Goal: Transaction & Acquisition: Download file/media

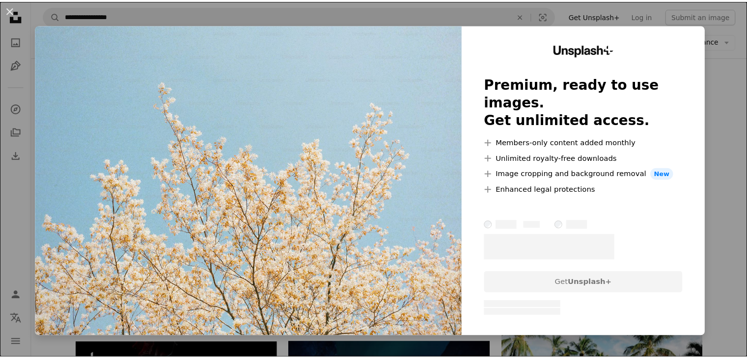
scroll to position [196, 0]
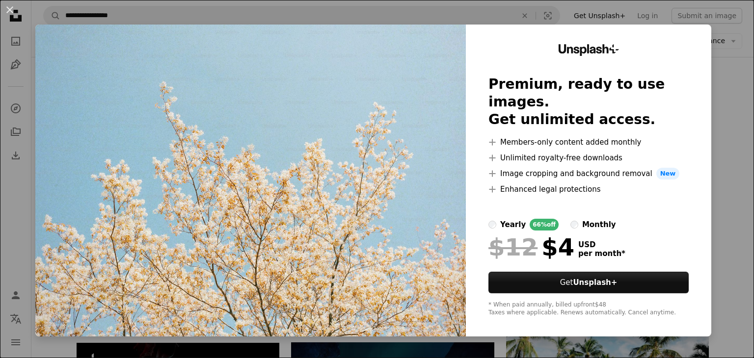
click at [725, 104] on div "An X shape Unsplash+ Premium, ready to use images. Get unlimited access. A plus…" at bounding box center [377, 179] width 754 height 358
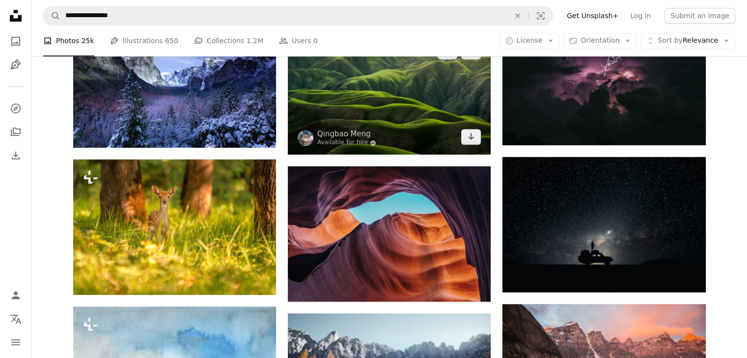
scroll to position [589, 0]
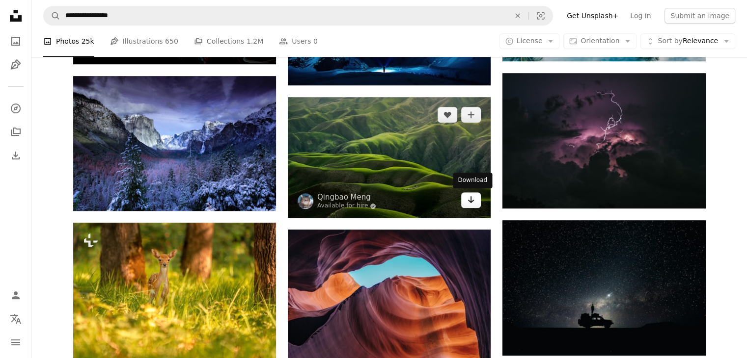
click at [474, 196] on icon "Arrow pointing down" at bounding box center [471, 200] width 8 height 12
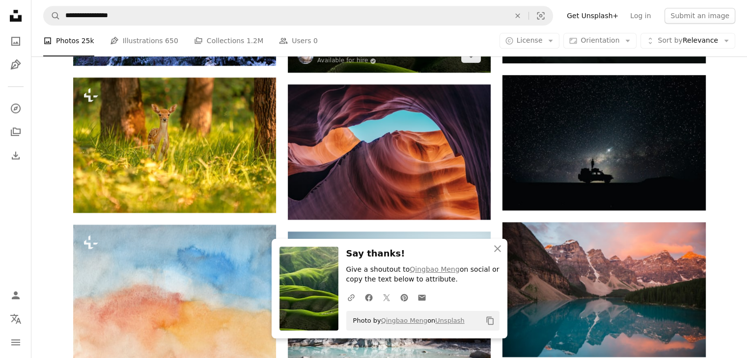
scroll to position [737, 0]
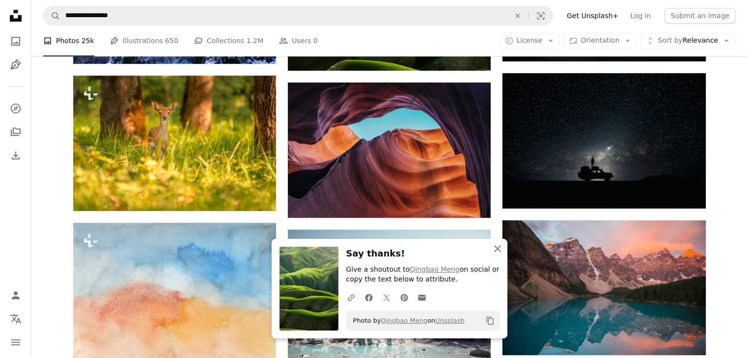
click at [500, 251] on icon "An X shape" at bounding box center [498, 249] width 12 height 12
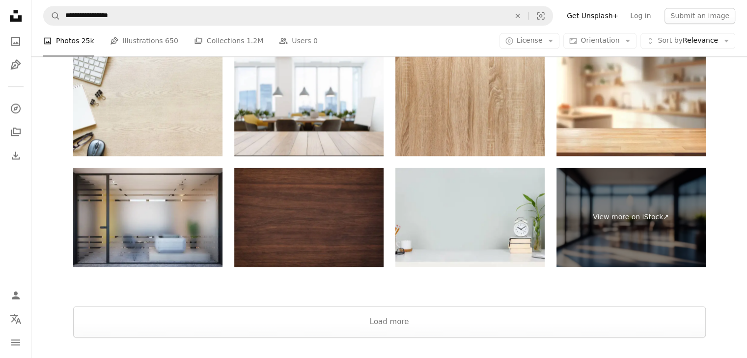
scroll to position [1630, 0]
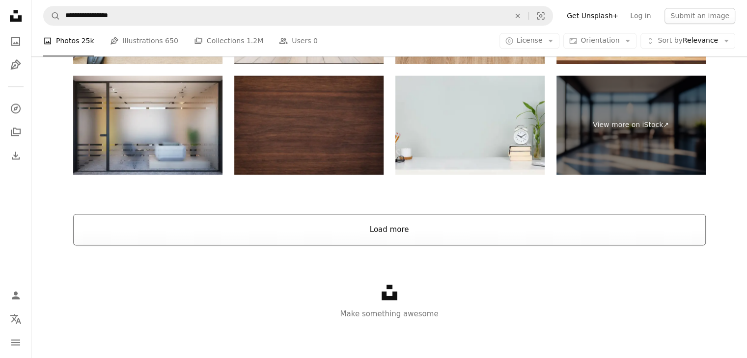
click at [421, 225] on button "Load more" at bounding box center [389, 229] width 632 height 31
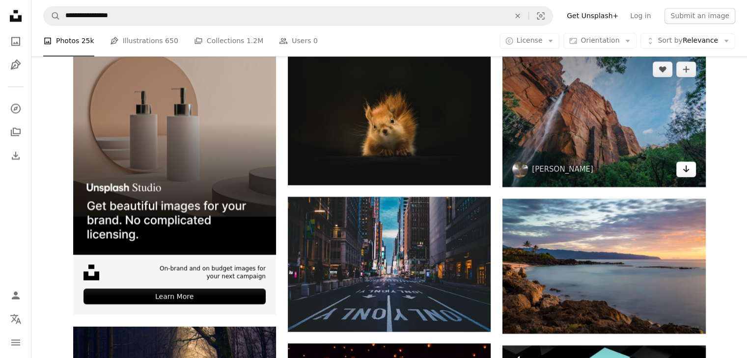
click at [684, 171] on icon "Arrow pointing down" at bounding box center [686, 169] width 8 height 12
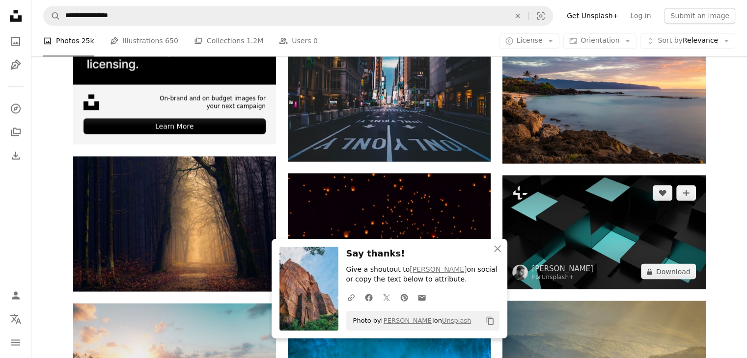
scroll to position [1827, 0]
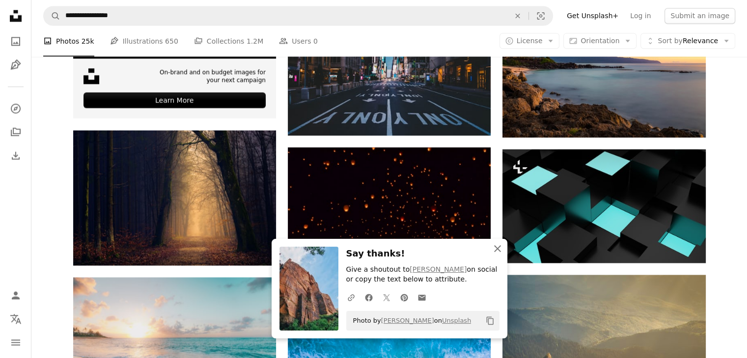
click at [496, 246] on icon "An X shape" at bounding box center [498, 249] width 12 height 12
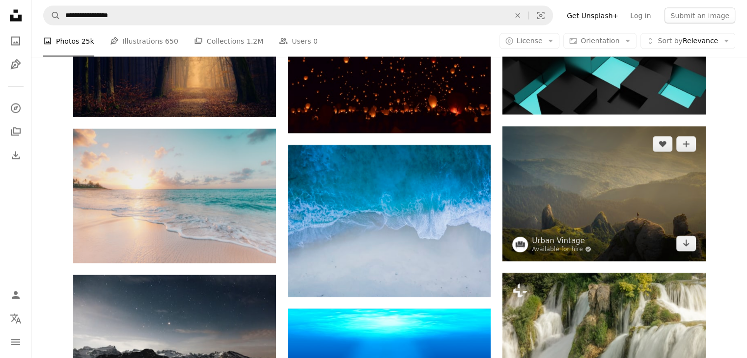
scroll to position [1974, 0]
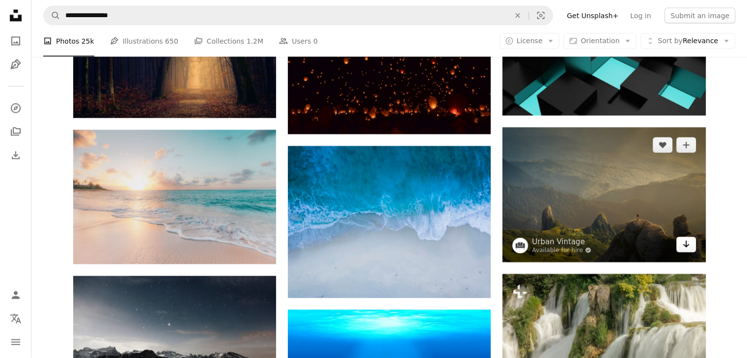
click at [687, 243] on icon "Arrow pointing down" at bounding box center [686, 245] width 8 height 12
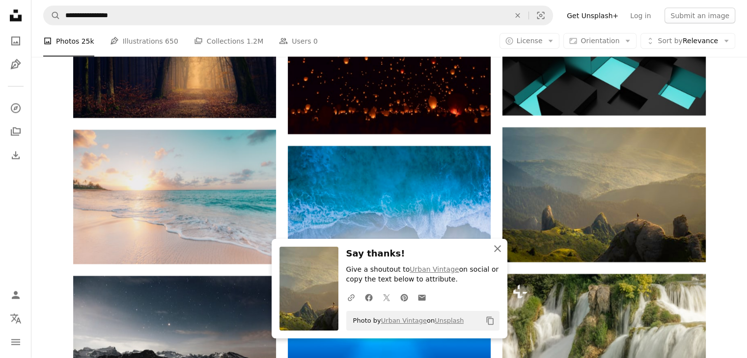
click at [495, 246] on icon "An X shape" at bounding box center [498, 249] width 12 height 12
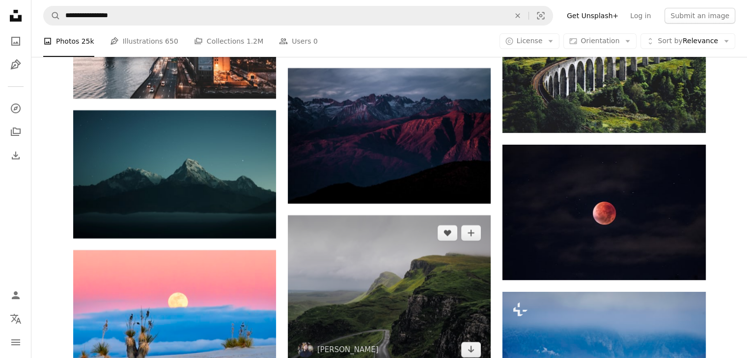
scroll to position [3938, 0]
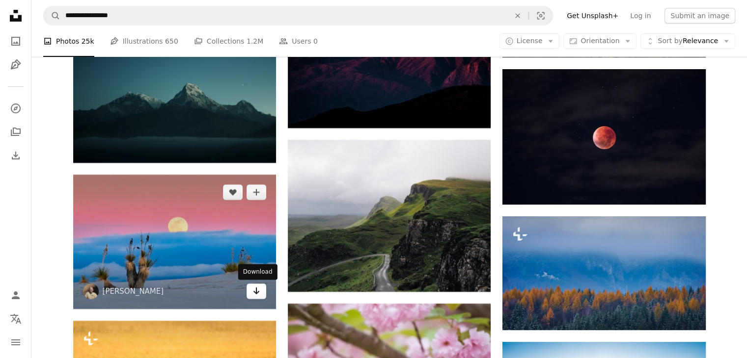
click at [249, 290] on link "Arrow pointing down" at bounding box center [257, 292] width 20 height 16
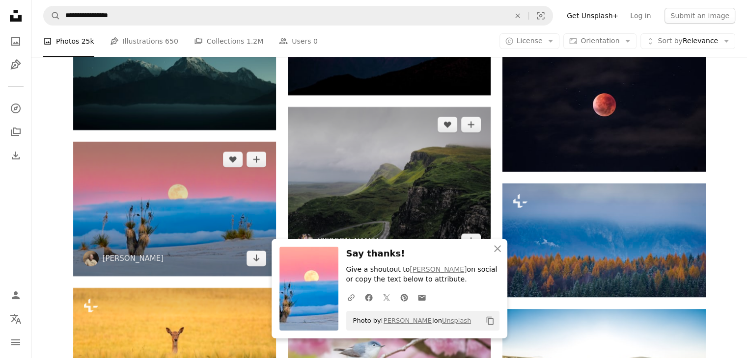
scroll to position [3987, 0]
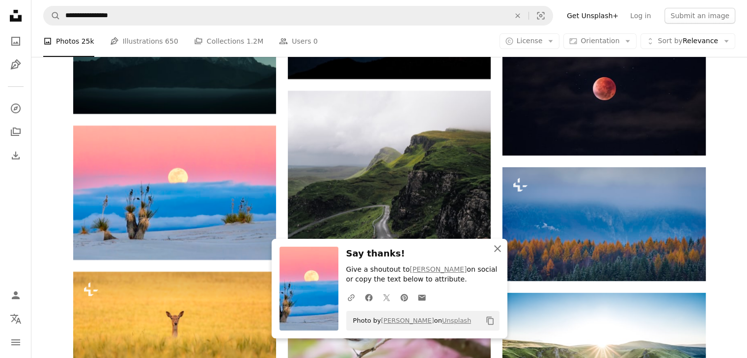
click at [494, 251] on icon "button" at bounding box center [497, 249] width 7 height 7
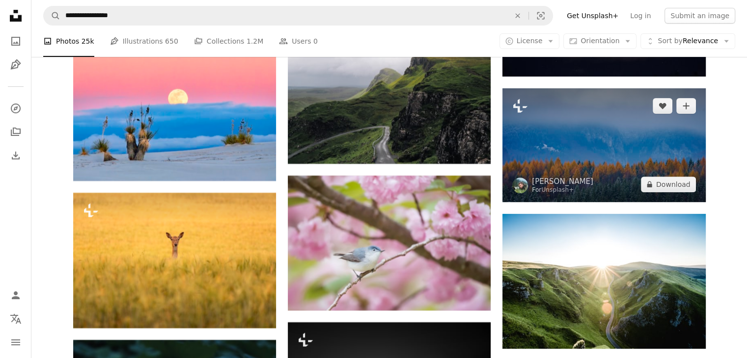
scroll to position [4184, 0]
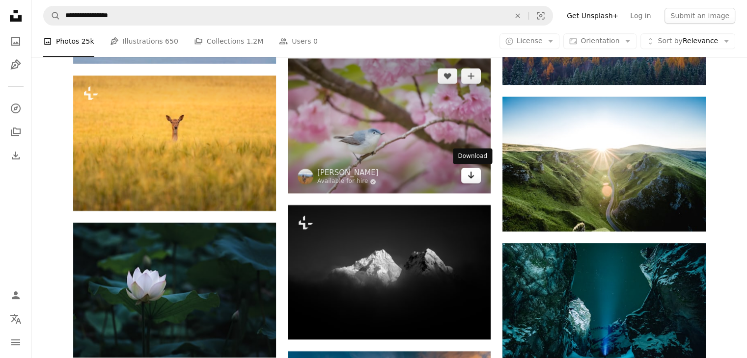
click at [467, 176] on icon "Arrow pointing down" at bounding box center [471, 175] width 8 height 12
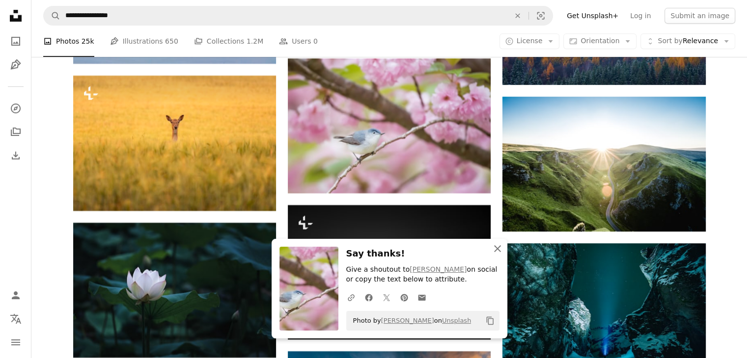
click at [493, 252] on icon "An X shape" at bounding box center [498, 249] width 12 height 12
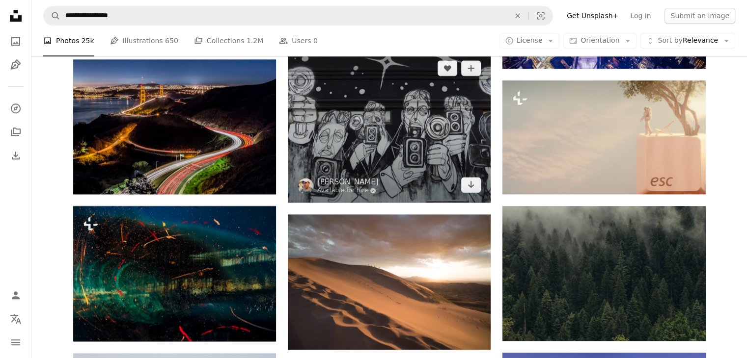
scroll to position [4626, 0]
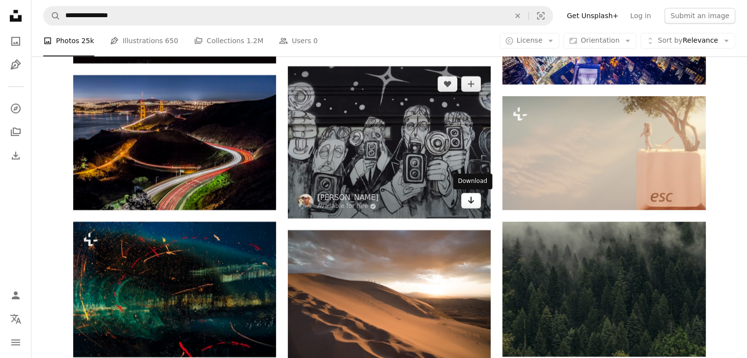
click at [474, 206] on link "Arrow pointing down" at bounding box center [471, 201] width 20 height 16
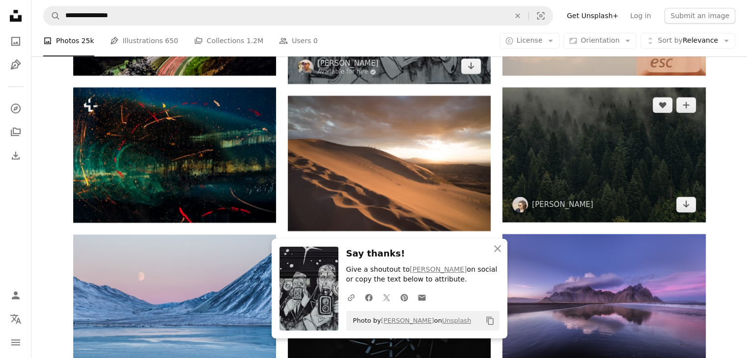
scroll to position [4773, 0]
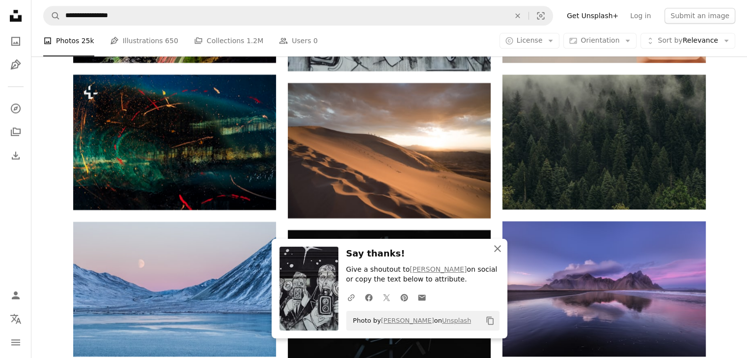
click at [496, 248] on icon "An X shape" at bounding box center [498, 249] width 12 height 12
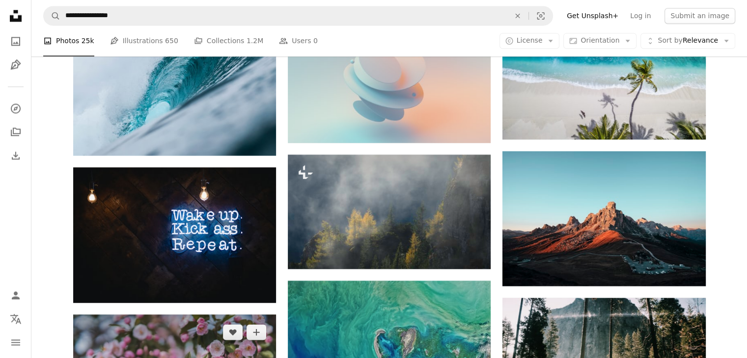
scroll to position [5657, 0]
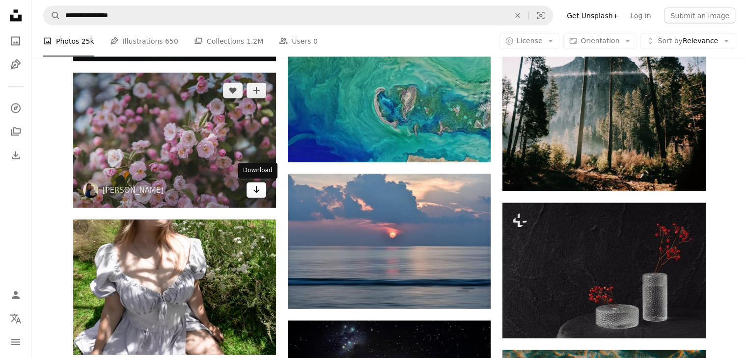
click at [252, 192] on icon "Arrow pointing down" at bounding box center [256, 190] width 8 height 12
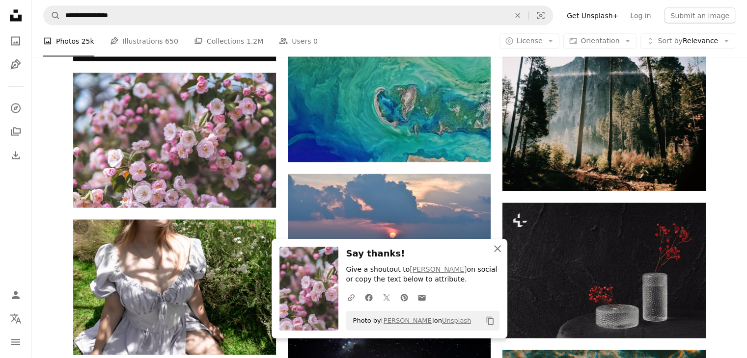
click at [499, 247] on icon "An X shape" at bounding box center [498, 249] width 12 height 12
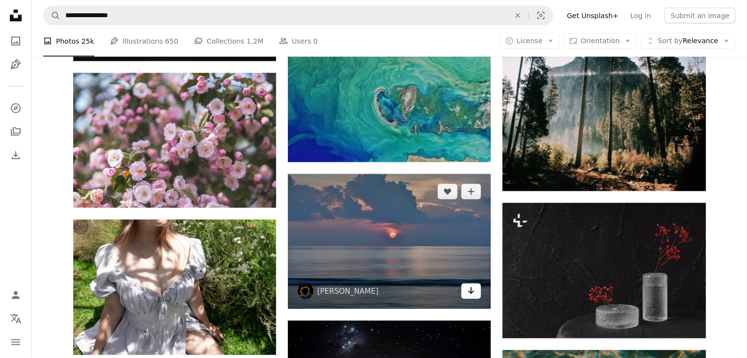
click at [467, 294] on icon "Arrow pointing down" at bounding box center [471, 291] width 8 height 12
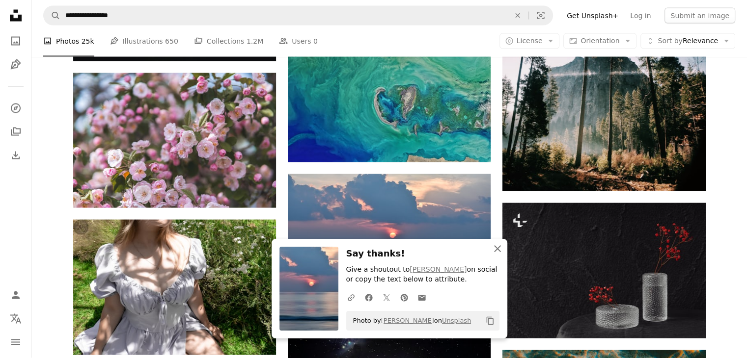
click at [493, 250] on icon "An X shape" at bounding box center [498, 249] width 12 height 12
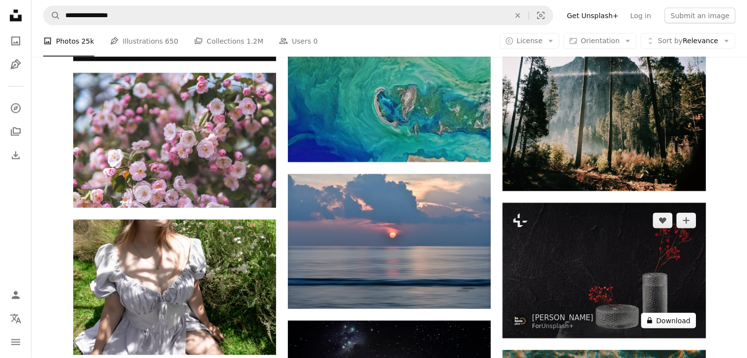
click at [676, 323] on button "A lock Download" at bounding box center [668, 321] width 55 height 16
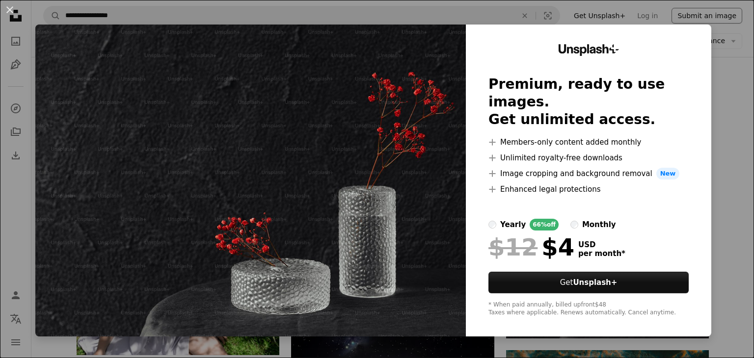
click at [716, 47] on div "An X shape Unsplash+ Premium, ready to use images. Get unlimited access. A plus…" at bounding box center [377, 179] width 754 height 358
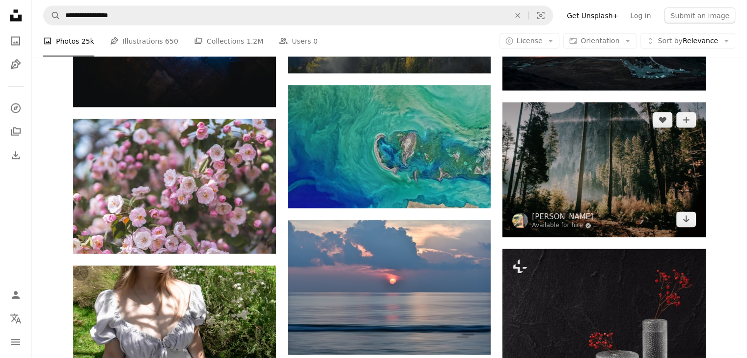
scroll to position [5608, 0]
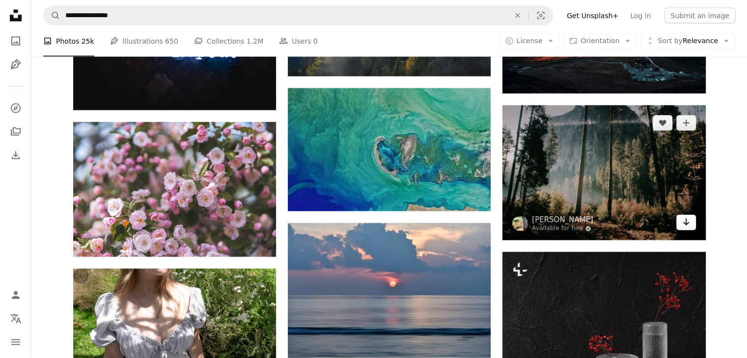
click at [687, 226] on icon "Download" at bounding box center [686, 222] width 6 height 7
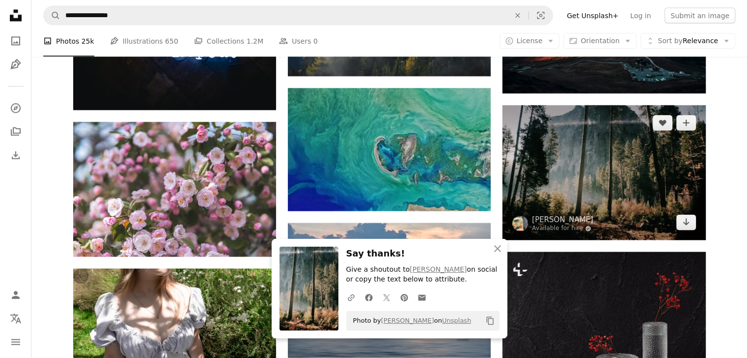
scroll to position [5804, 0]
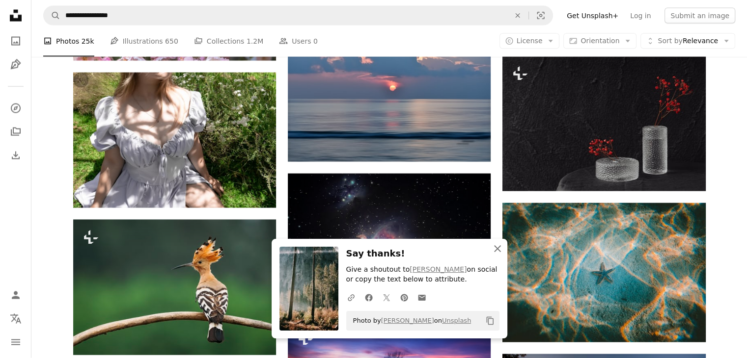
click at [495, 249] on icon "An X shape" at bounding box center [498, 249] width 12 height 12
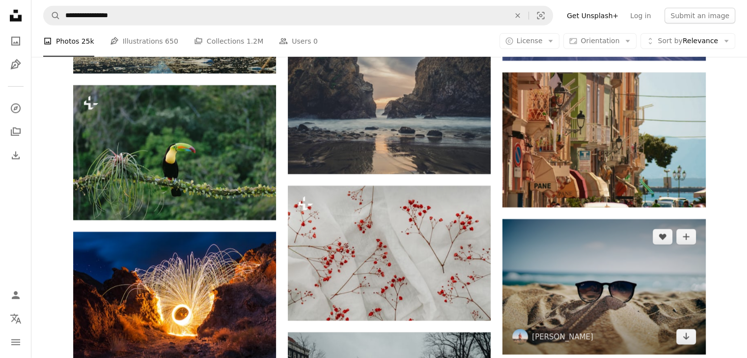
scroll to position [6541, 0]
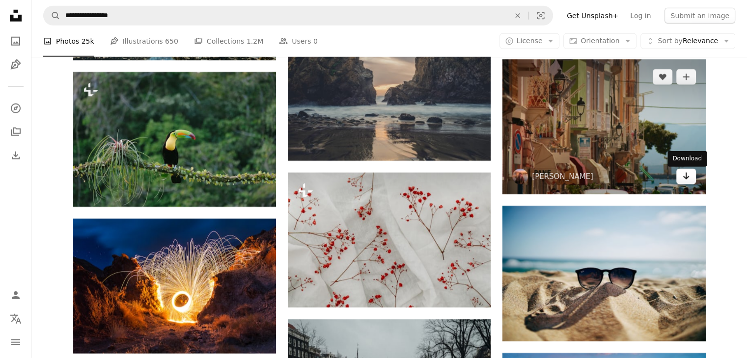
click at [685, 182] on icon "Arrow pointing down" at bounding box center [686, 176] width 8 height 12
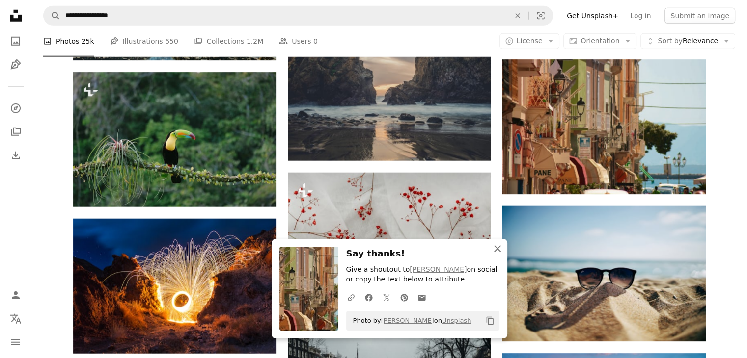
click at [492, 248] on icon "An X shape" at bounding box center [498, 249] width 12 height 12
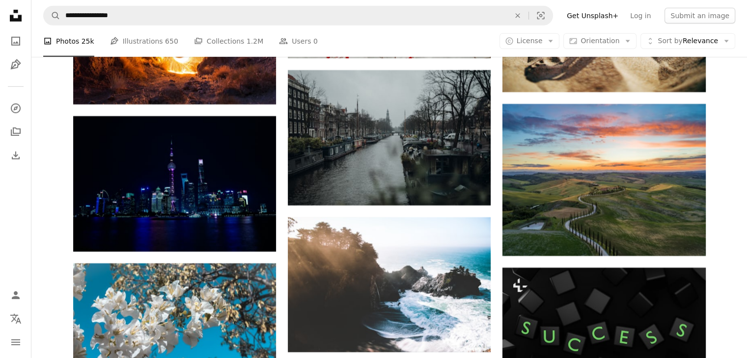
scroll to position [6885, 0]
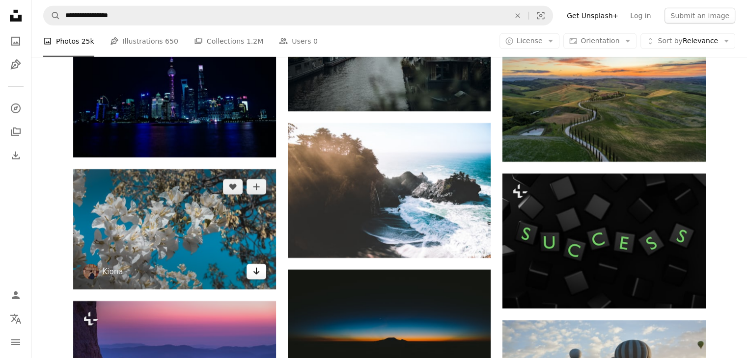
click at [258, 275] on icon "Arrow pointing down" at bounding box center [256, 272] width 8 height 12
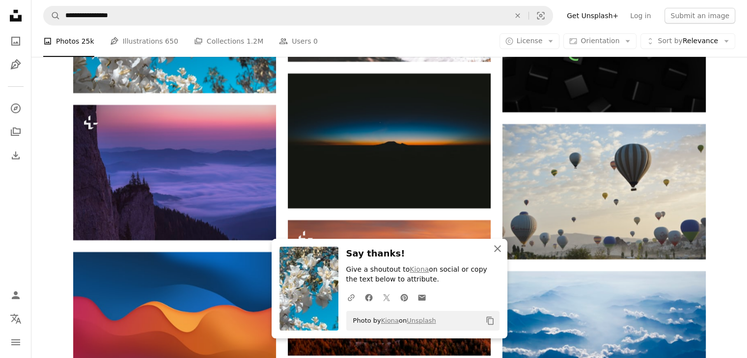
click at [497, 251] on icon "An X shape" at bounding box center [498, 249] width 12 height 12
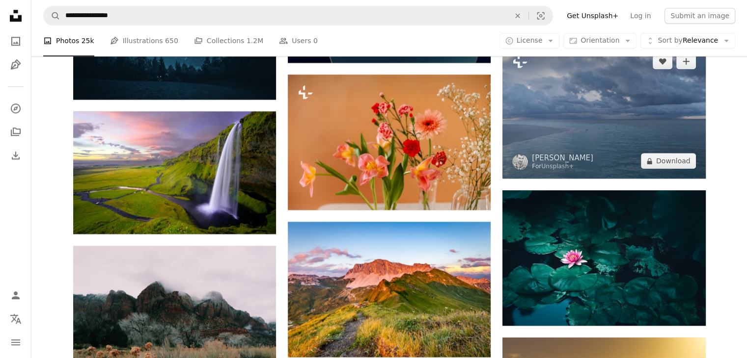
scroll to position [8554, 0]
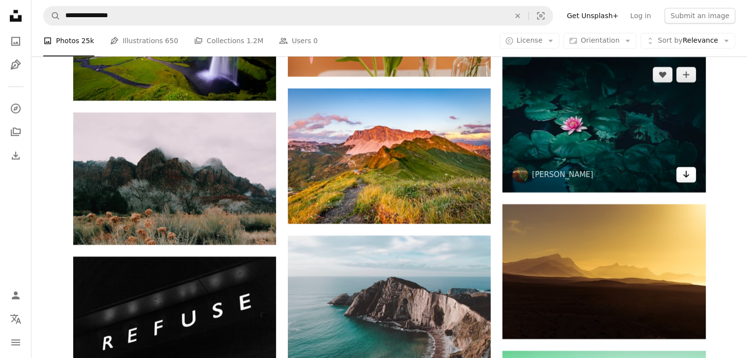
click at [694, 178] on link "Arrow pointing down" at bounding box center [686, 175] width 20 height 16
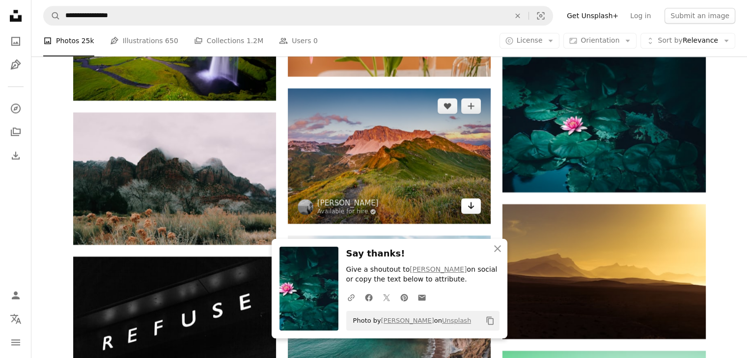
click at [467, 206] on icon "Arrow pointing down" at bounding box center [471, 206] width 8 height 12
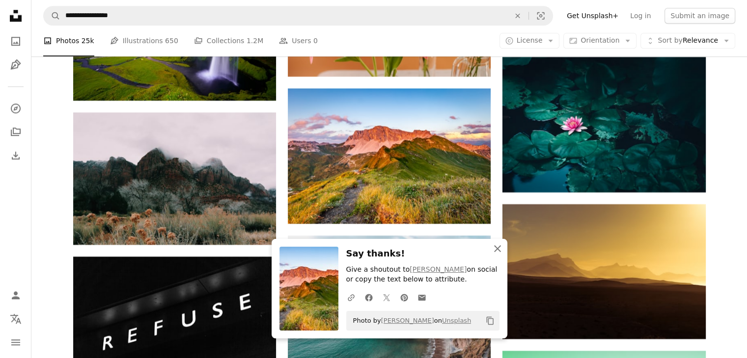
click at [499, 253] on icon "An X shape" at bounding box center [498, 249] width 12 height 12
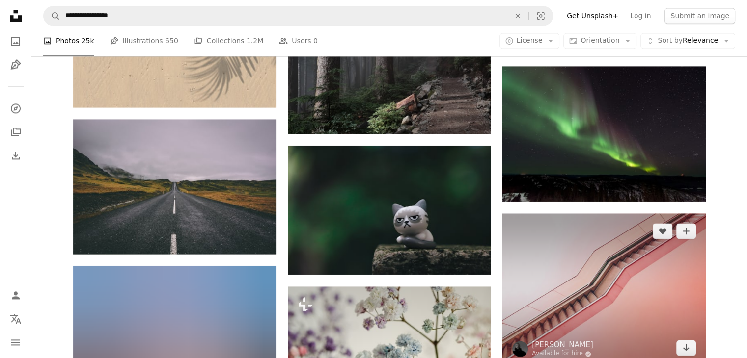
scroll to position [9045, 0]
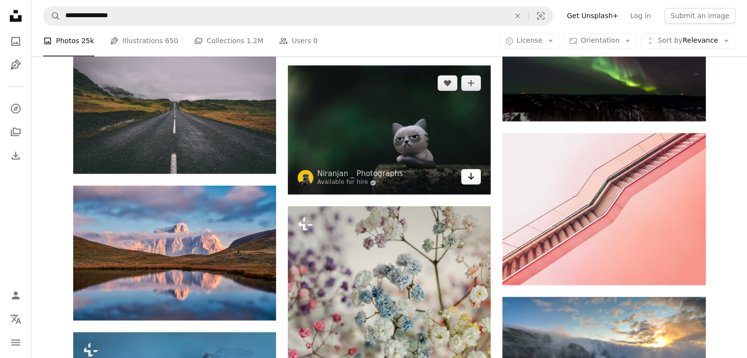
click at [470, 185] on link "Arrow pointing down" at bounding box center [471, 177] width 20 height 16
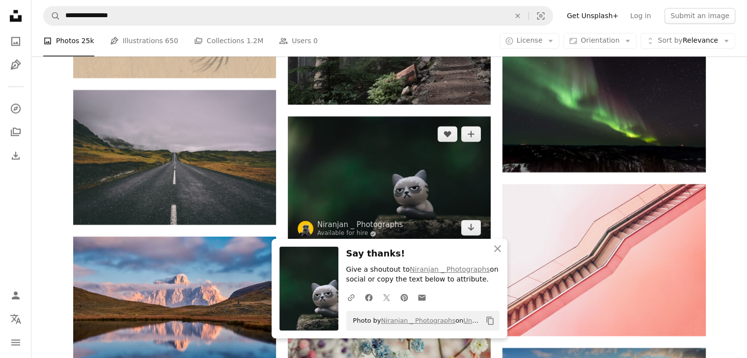
scroll to position [8947, 0]
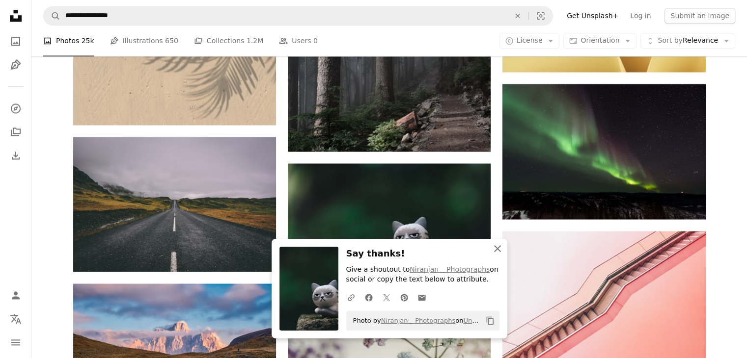
click at [497, 246] on icon "An X shape" at bounding box center [498, 249] width 12 height 12
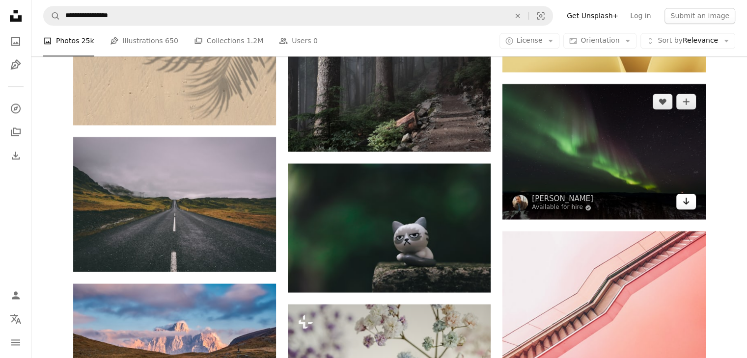
click at [690, 201] on link "Arrow pointing down" at bounding box center [686, 202] width 20 height 16
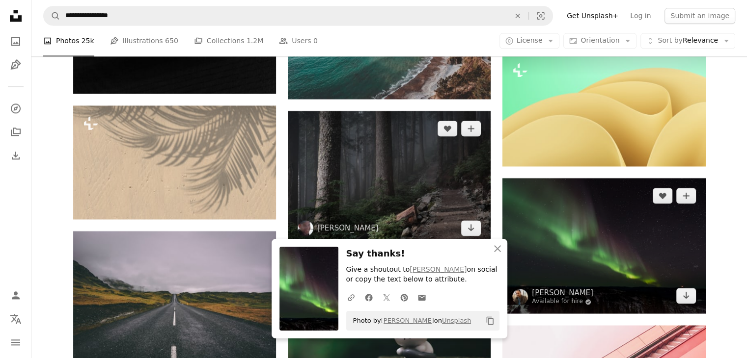
scroll to position [8849, 0]
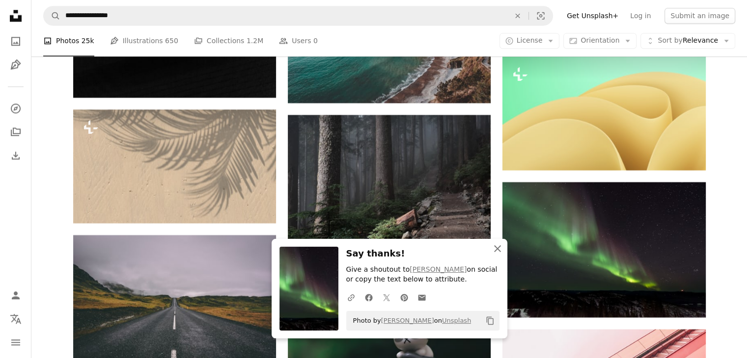
click at [495, 247] on icon "button" at bounding box center [497, 249] width 7 height 7
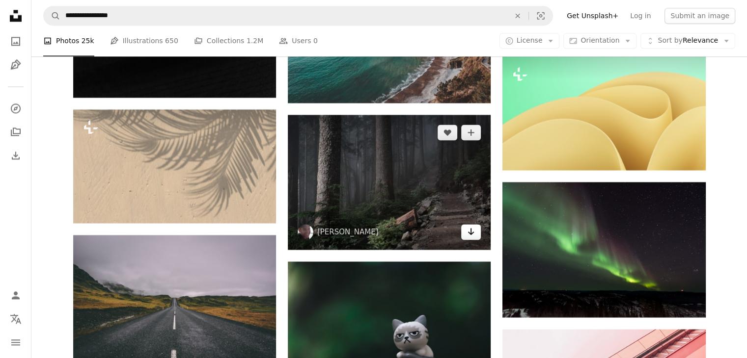
click at [467, 233] on icon "Arrow pointing down" at bounding box center [471, 232] width 8 height 12
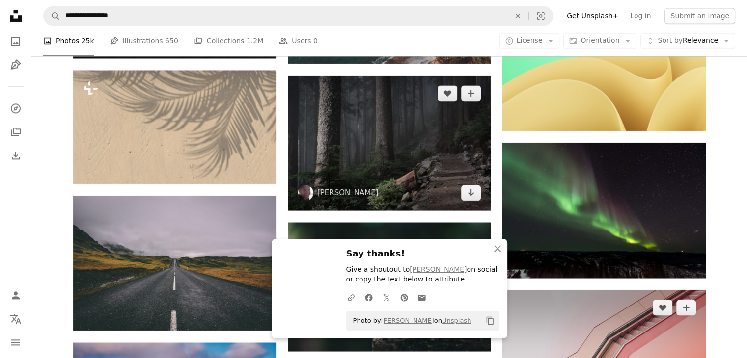
scroll to position [8947, 0]
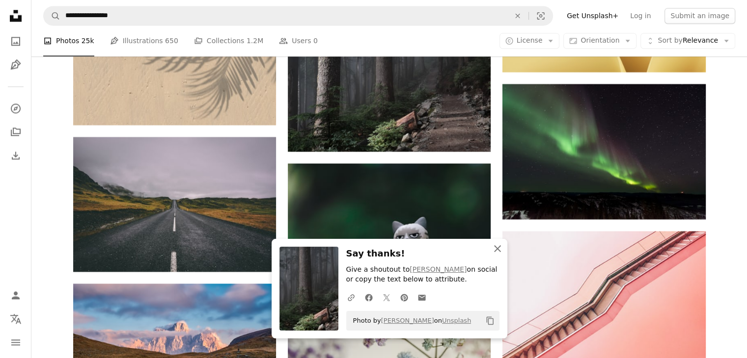
click at [495, 249] on icon "An X shape" at bounding box center [498, 249] width 12 height 12
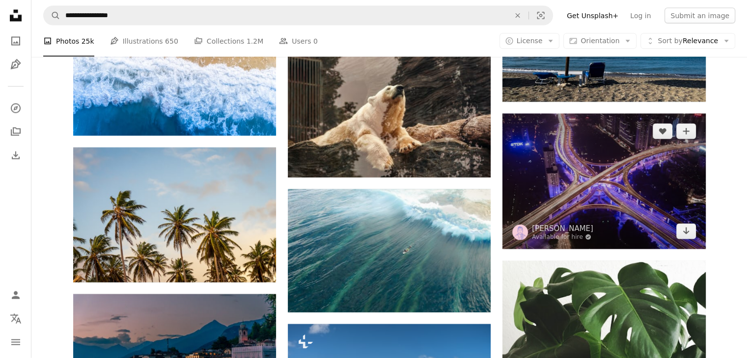
scroll to position [9782, 0]
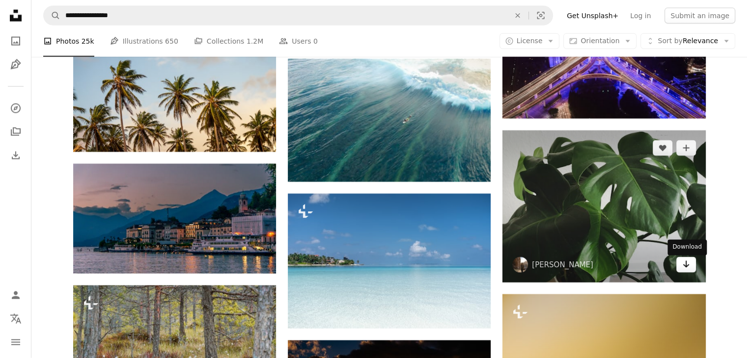
click at [690, 271] on link "Arrow pointing down" at bounding box center [686, 265] width 20 height 16
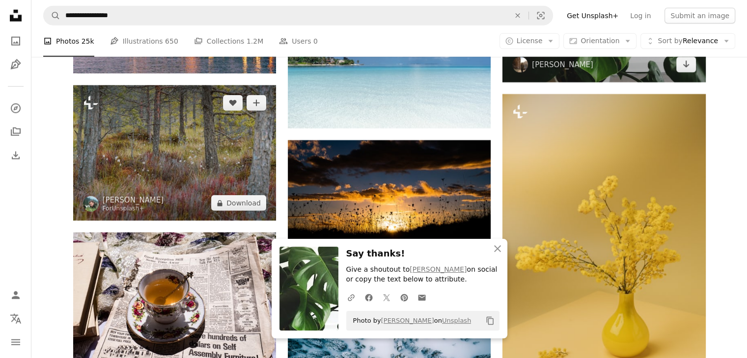
scroll to position [9978, 0]
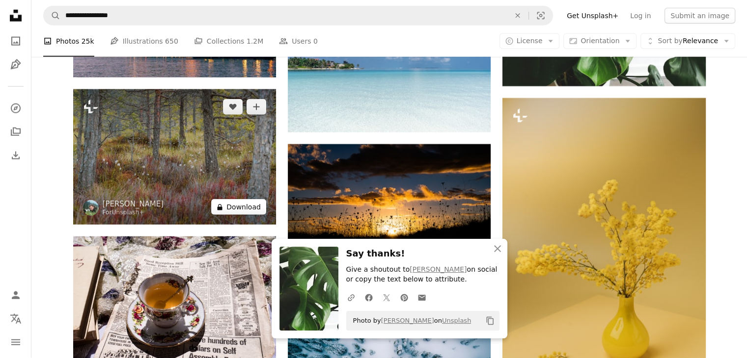
click at [235, 207] on button "A lock Download" at bounding box center [238, 207] width 55 height 16
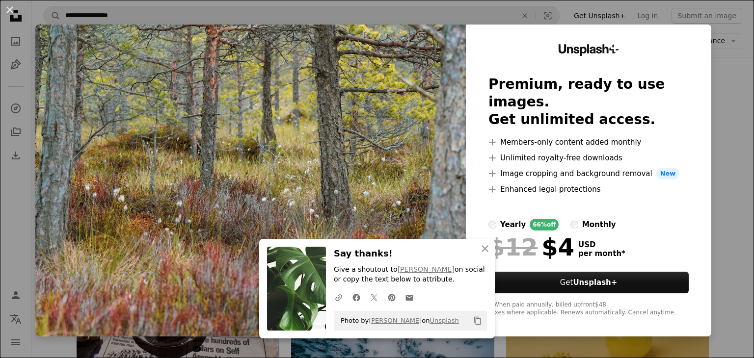
drag, startPoint x: 723, startPoint y: 69, endPoint x: 467, endPoint y: 203, distance: 288.2
click at [723, 69] on div "An X shape An X shape Close Say thanks! Give a shoutout to [PERSON_NAME] on soc…" at bounding box center [377, 179] width 754 height 358
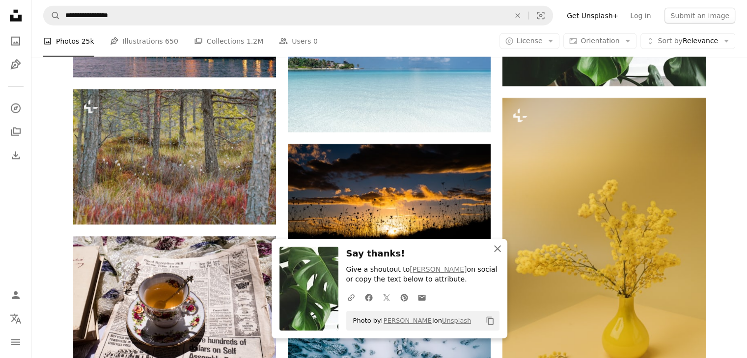
click at [495, 250] on icon "button" at bounding box center [497, 249] width 7 height 7
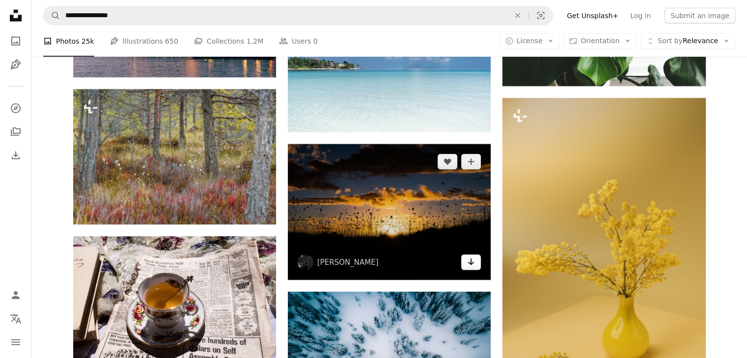
click at [467, 266] on icon "Arrow pointing down" at bounding box center [471, 262] width 8 height 12
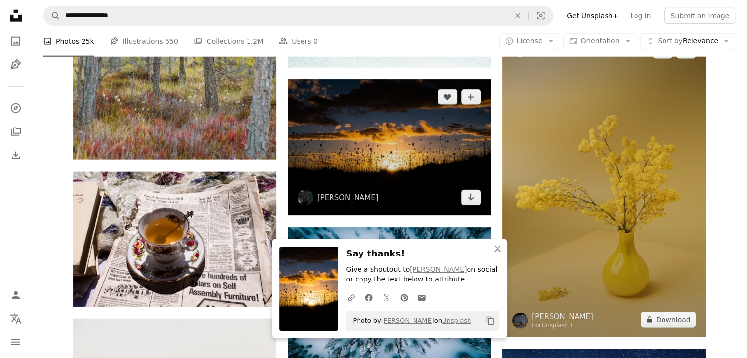
scroll to position [10175, 0]
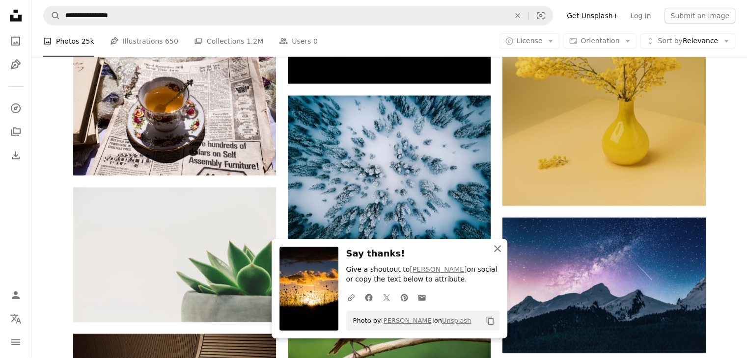
drag, startPoint x: 497, startPoint y: 252, endPoint x: 499, endPoint y: 246, distance: 6.2
click at [497, 252] on icon "An X shape" at bounding box center [498, 249] width 12 height 12
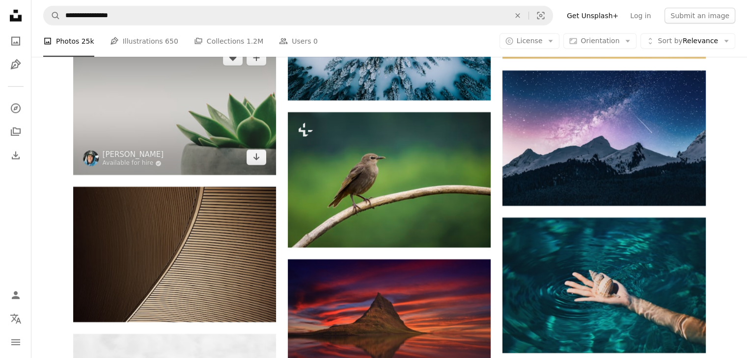
scroll to position [10273, 0]
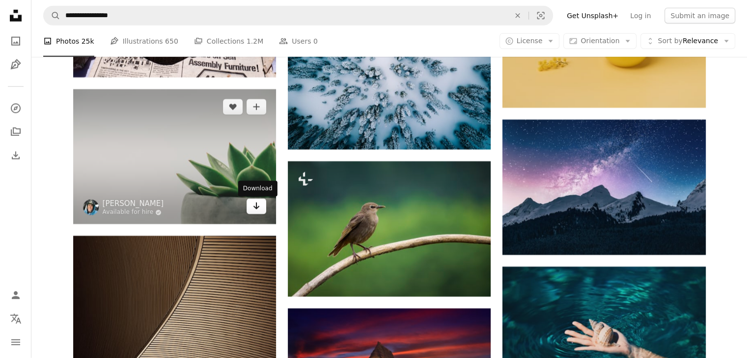
click at [251, 213] on link "Arrow pointing down" at bounding box center [257, 207] width 20 height 16
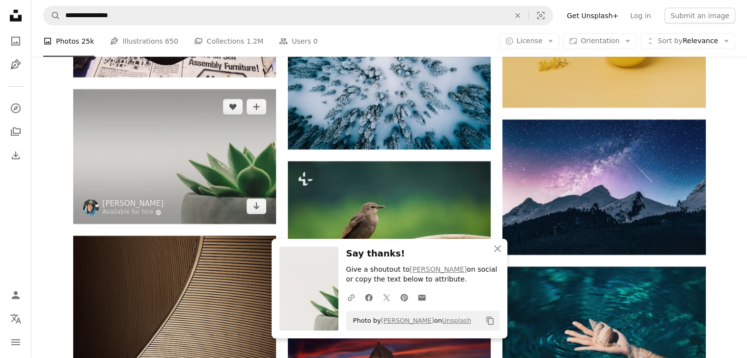
scroll to position [10420, 0]
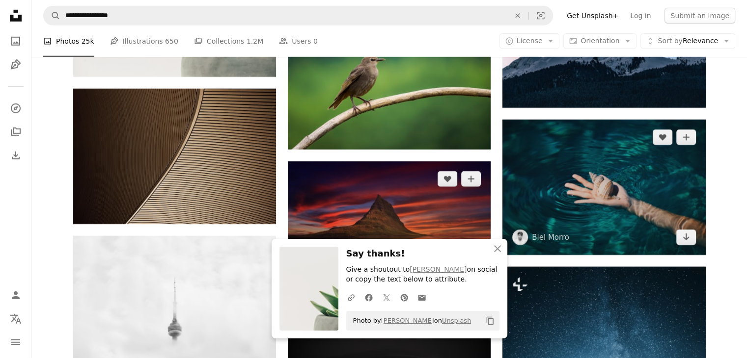
click at [687, 241] on icon "Download" at bounding box center [686, 237] width 6 height 7
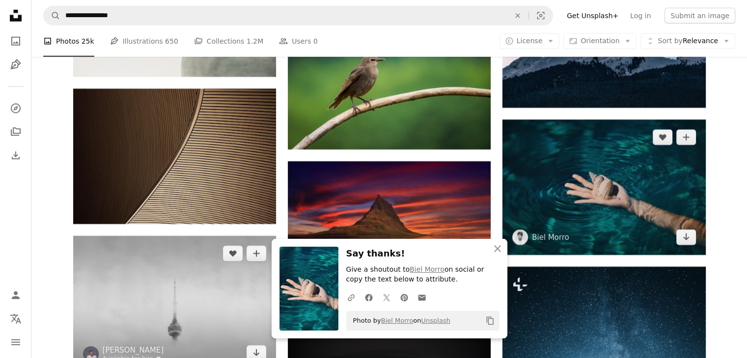
scroll to position [10568, 0]
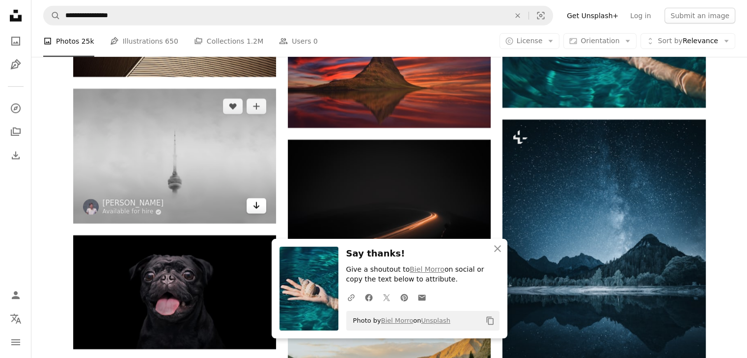
click at [248, 207] on link "Arrow pointing down" at bounding box center [257, 206] width 20 height 16
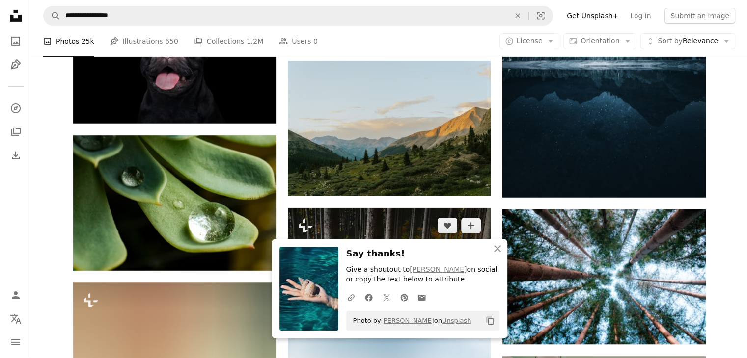
scroll to position [10911, 0]
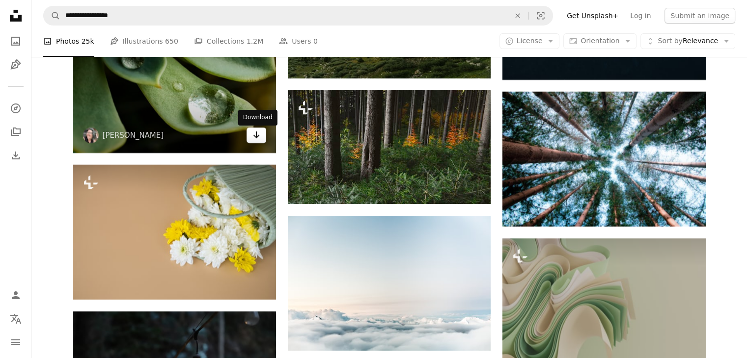
click at [255, 138] on icon "Arrow pointing down" at bounding box center [256, 135] width 8 height 12
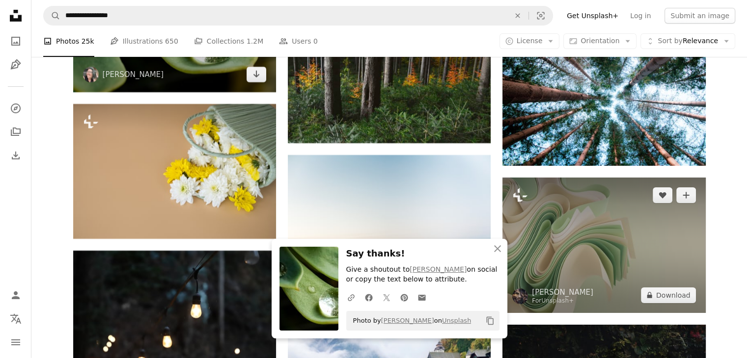
scroll to position [11010, 0]
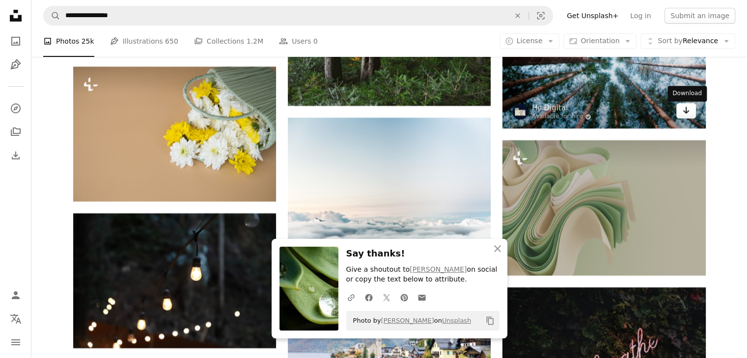
click at [689, 116] on icon "Arrow pointing down" at bounding box center [686, 111] width 8 height 12
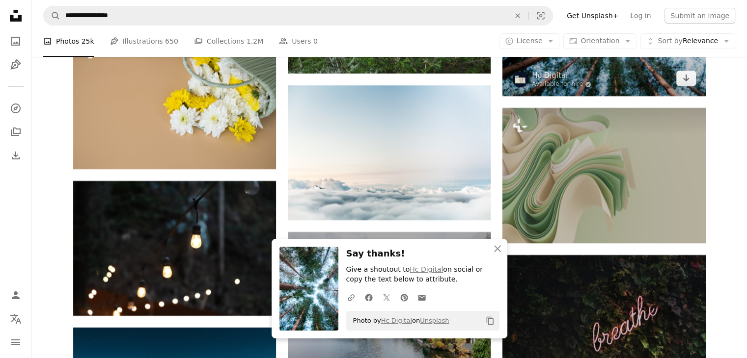
scroll to position [11157, 0]
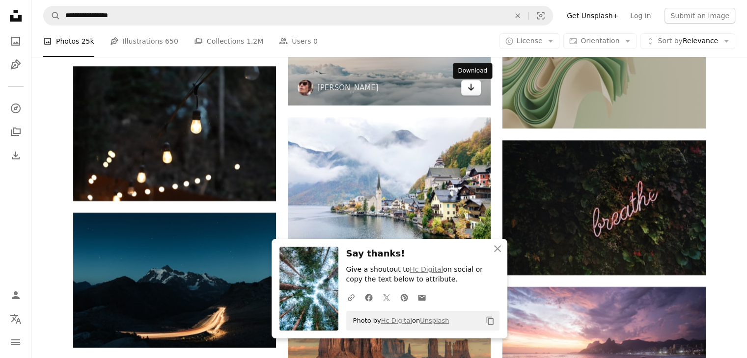
click at [468, 89] on icon "Arrow pointing down" at bounding box center [471, 88] width 8 height 12
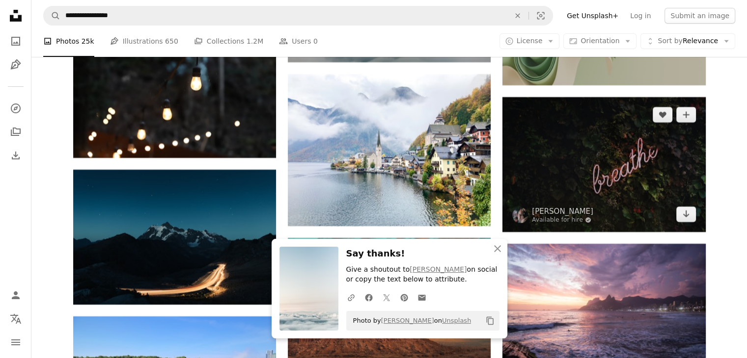
scroll to position [11206, 0]
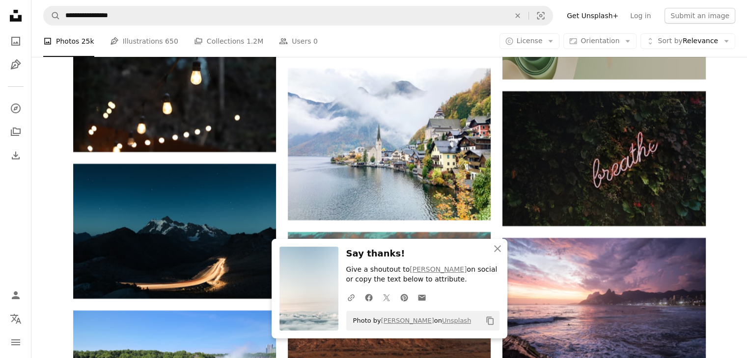
drag, startPoint x: 741, startPoint y: 177, endPoint x: 731, endPoint y: 180, distance: 9.8
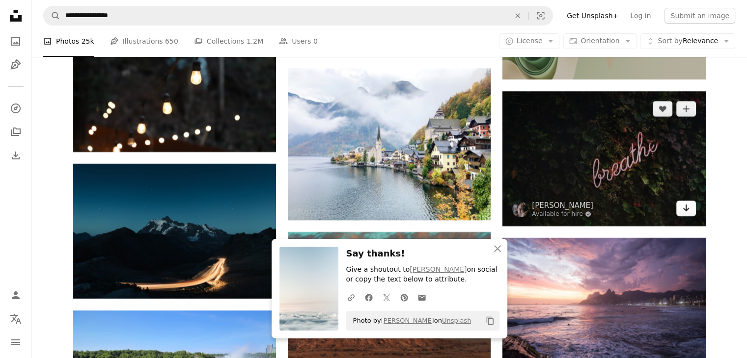
click at [690, 214] on link "Arrow pointing down" at bounding box center [686, 209] width 20 height 16
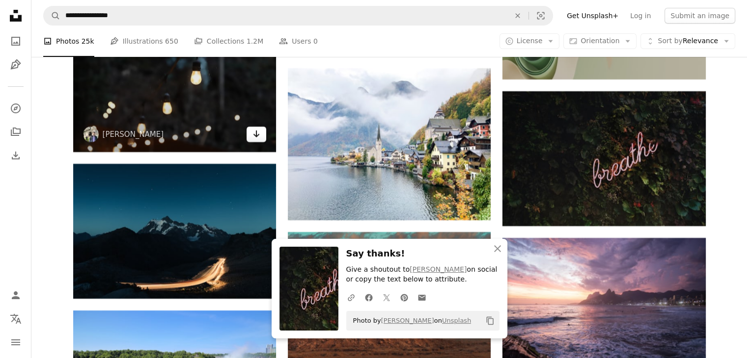
click at [254, 131] on icon "Arrow pointing down" at bounding box center [256, 134] width 8 height 12
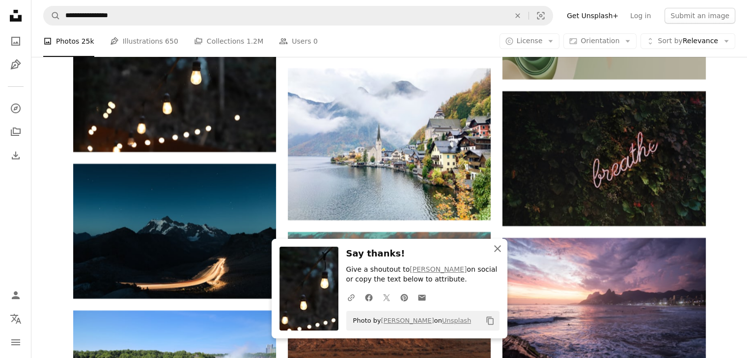
click at [496, 246] on icon "An X shape" at bounding box center [498, 249] width 12 height 12
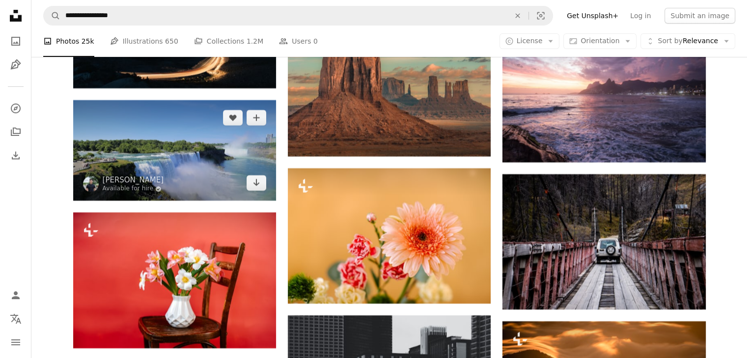
scroll to position [11353, 0]
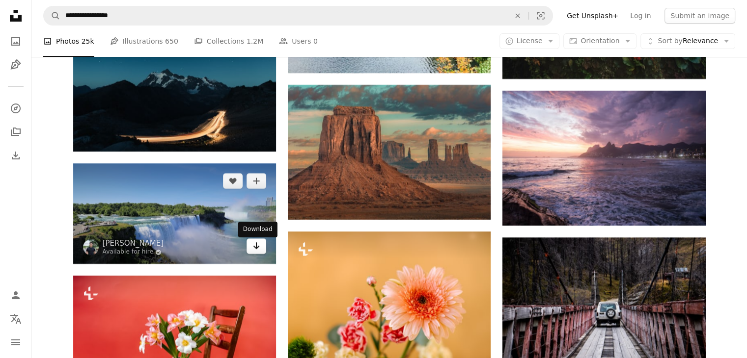
click at [252, 251] on icon "Arrow pointing down" at bounding box center [256, 246] width 8 height 12
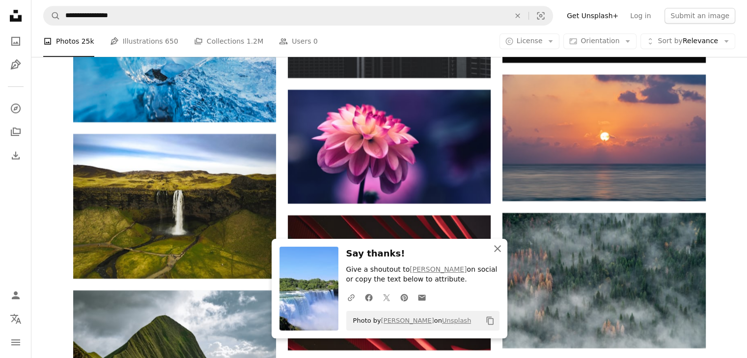
scroll to position [11844, 0]
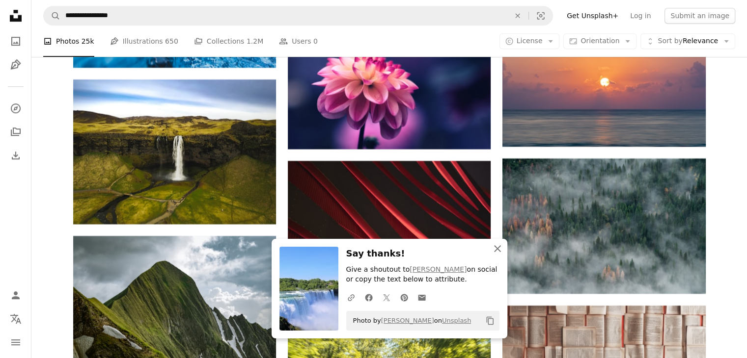
click at [497, 248] on icon "button" at bounding box center [497, 249] width 7 height 7
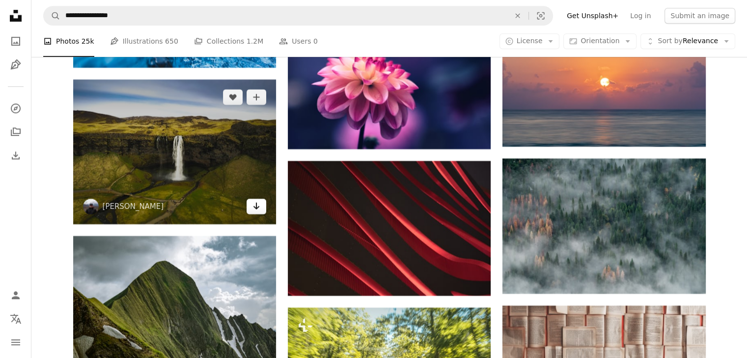
click at [250, 213] on link "Arrow pointing down" at bounding box center [257, 207] width 20 height 16
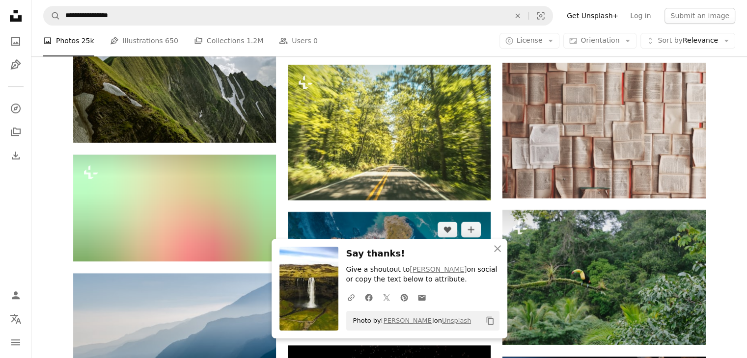
scroll to position [12090, 0]
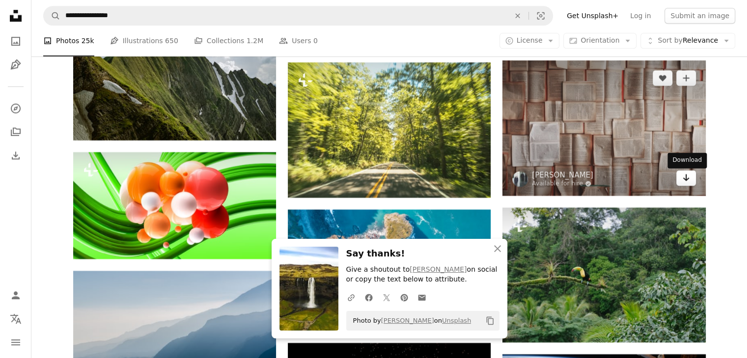
click at [685, 181] on icon "Download" at bounding box center [686, 177] width 6 height 7
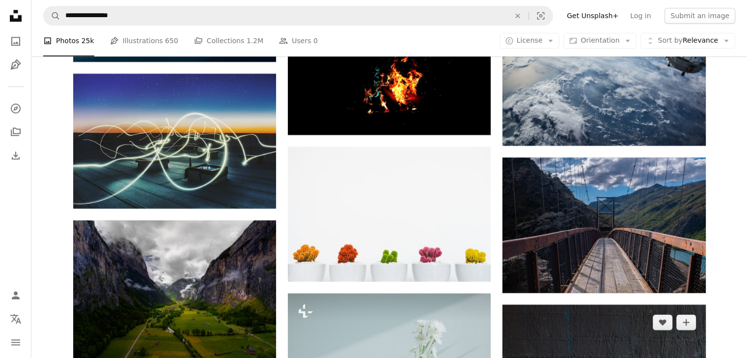
scroll to position [12581, 0]
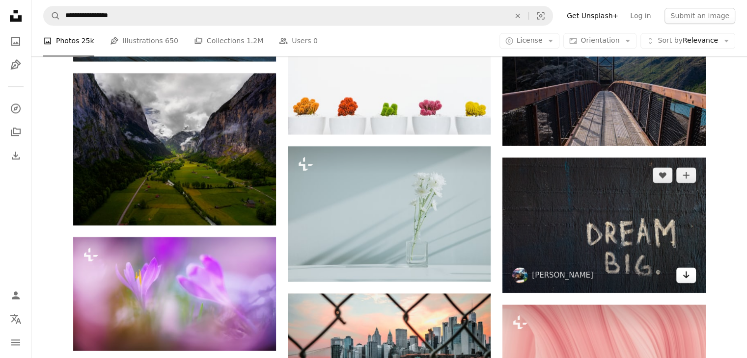
click at [687, 277] on icon "Download" at bounding box center [686, 275] width 6 height 7
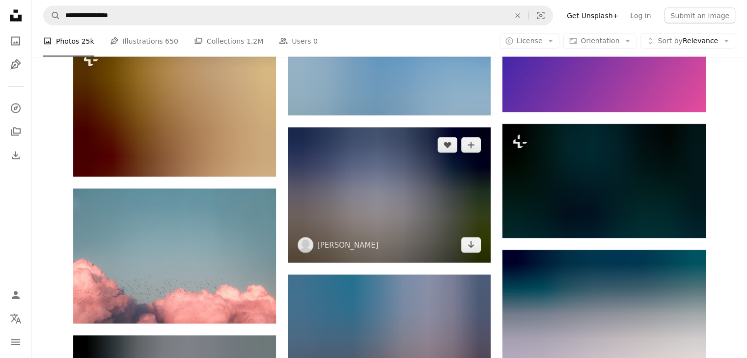
scroll to position [13416, 0]
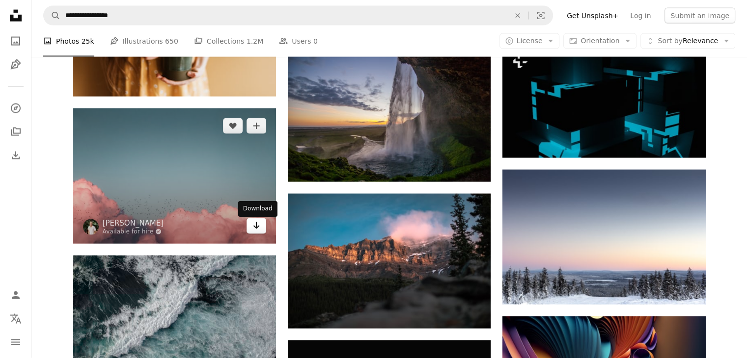
click at [254, 232] on icon "Arrow pointing down" at bounding box center [256, 226] width 8 height 12
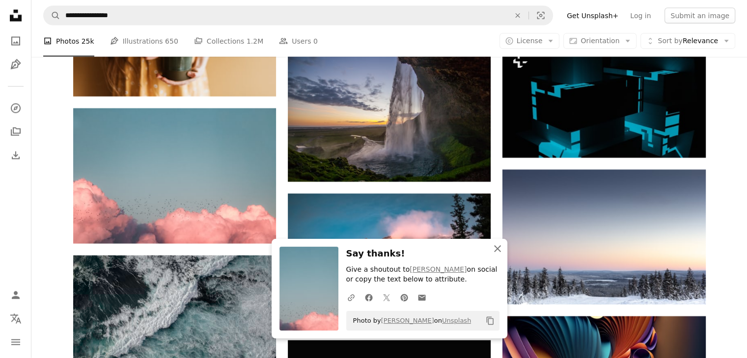
click at [498, 248] on icon "button" at bounding box center [497, 249] width 7 height 7
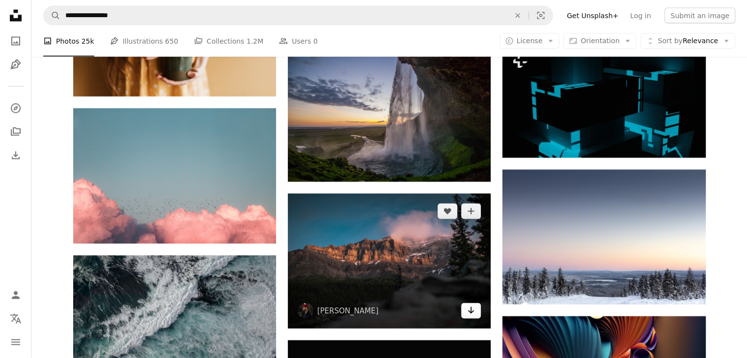
click at [471, 317] on icon "Arrow pointing down" at bounding box center [471, 311] width 8 height 12
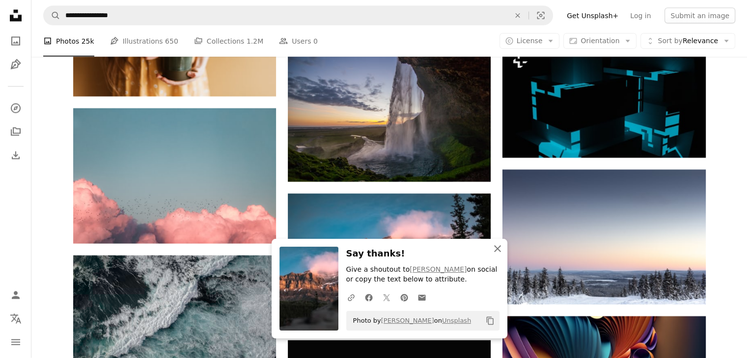
click at [502, 246] on icon "An X shape" at bounding box center [498, 249] width 12 height 12
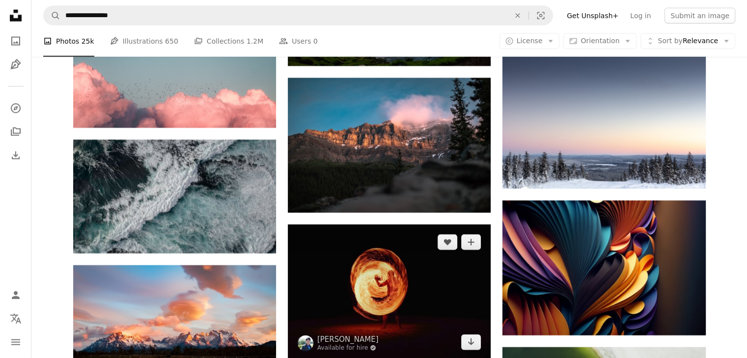
scroll to position [13465, 0]
